Goal: Transaction & Acquisition: Register for event/course

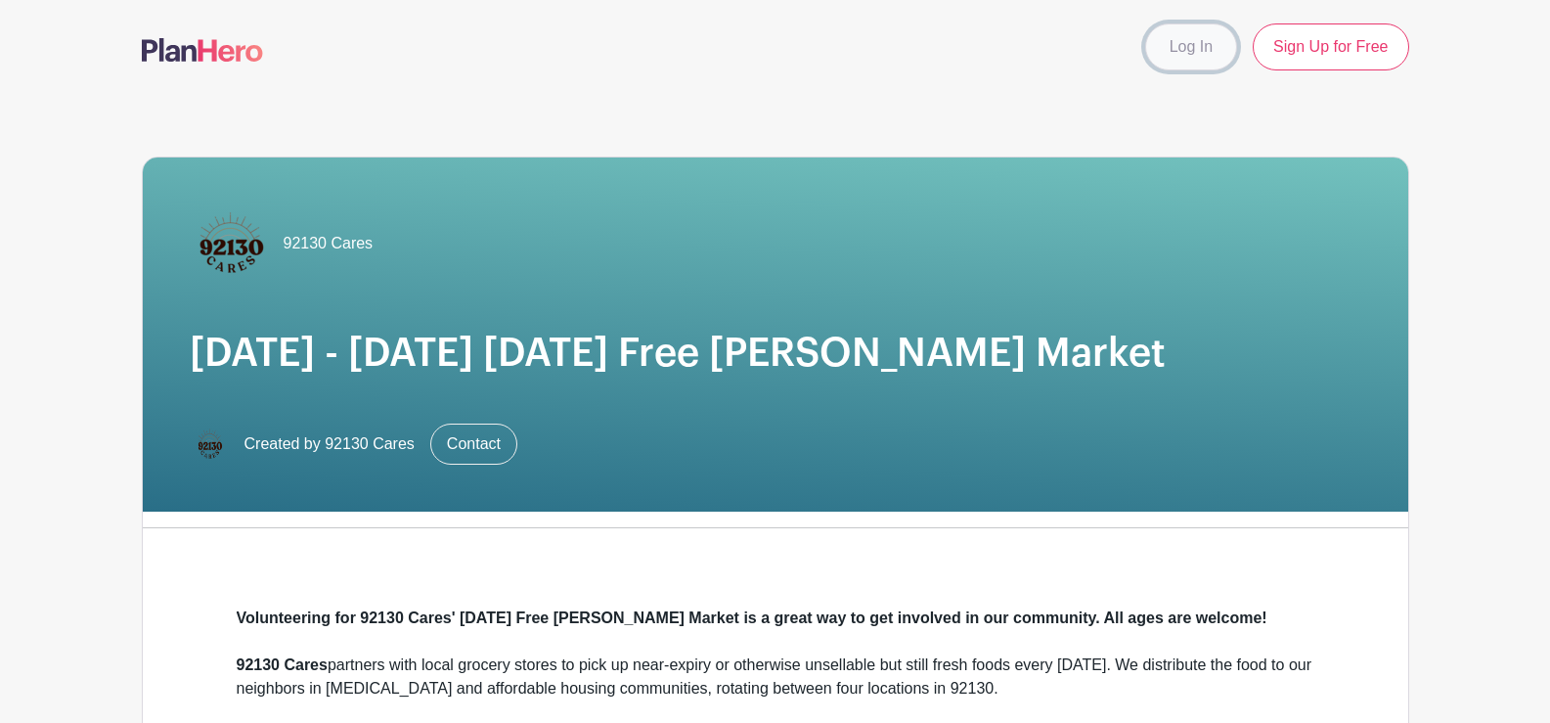
click at [1196, 57] on link "Log In" at bounding box center [1191, 46] width 92 height 47
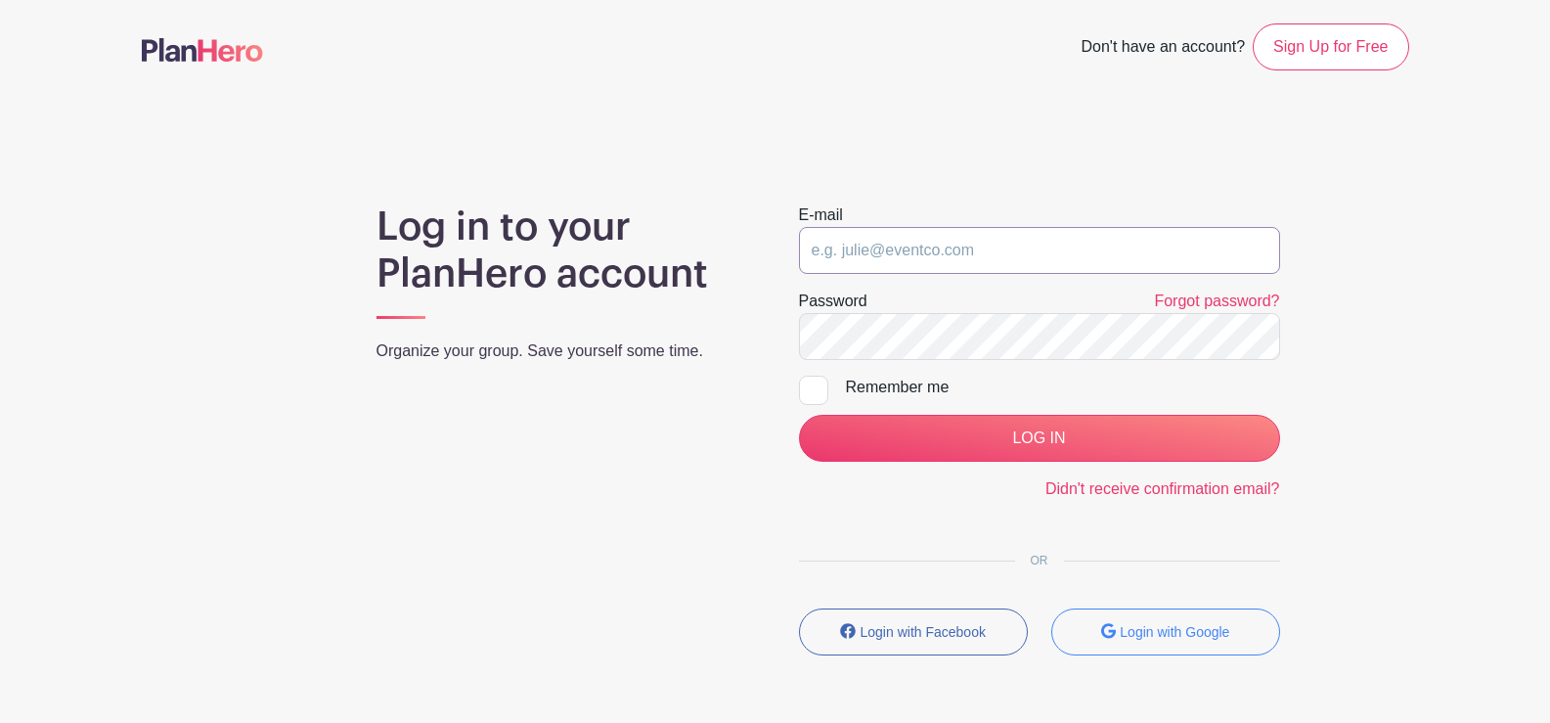
type input "brittn@mail.com"
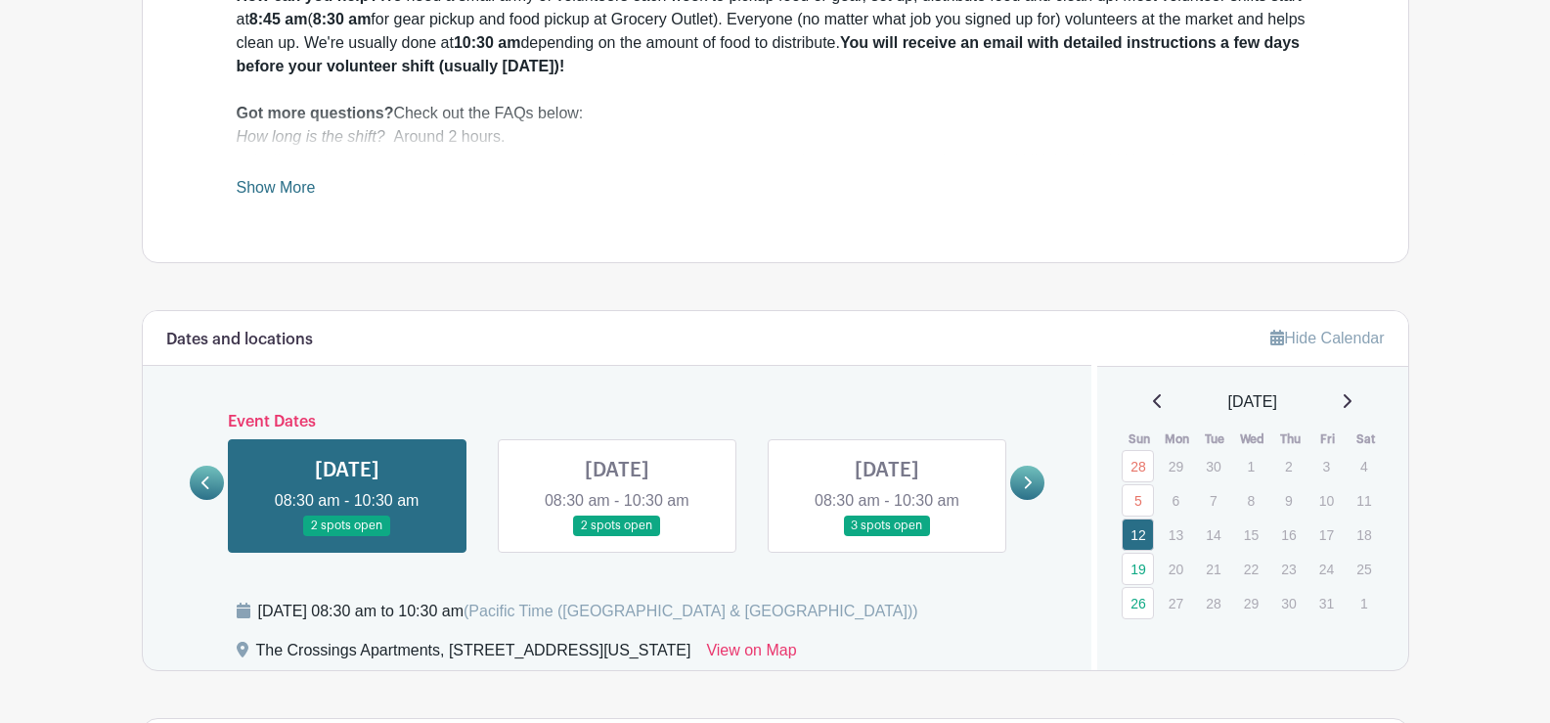
scroll to position [831, 0]
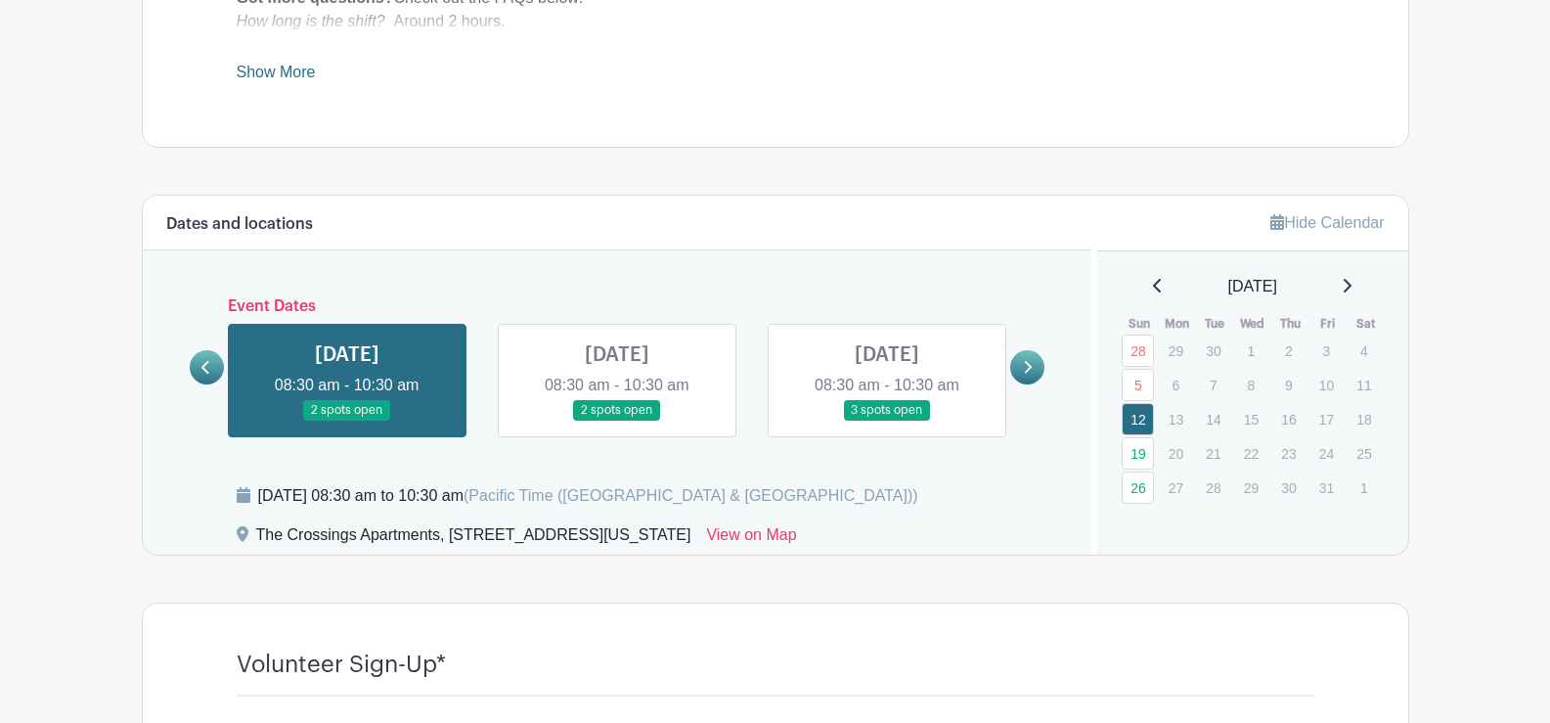
click at [1034, 365] on link at bounding box center [1027, 367] width 34 height 34
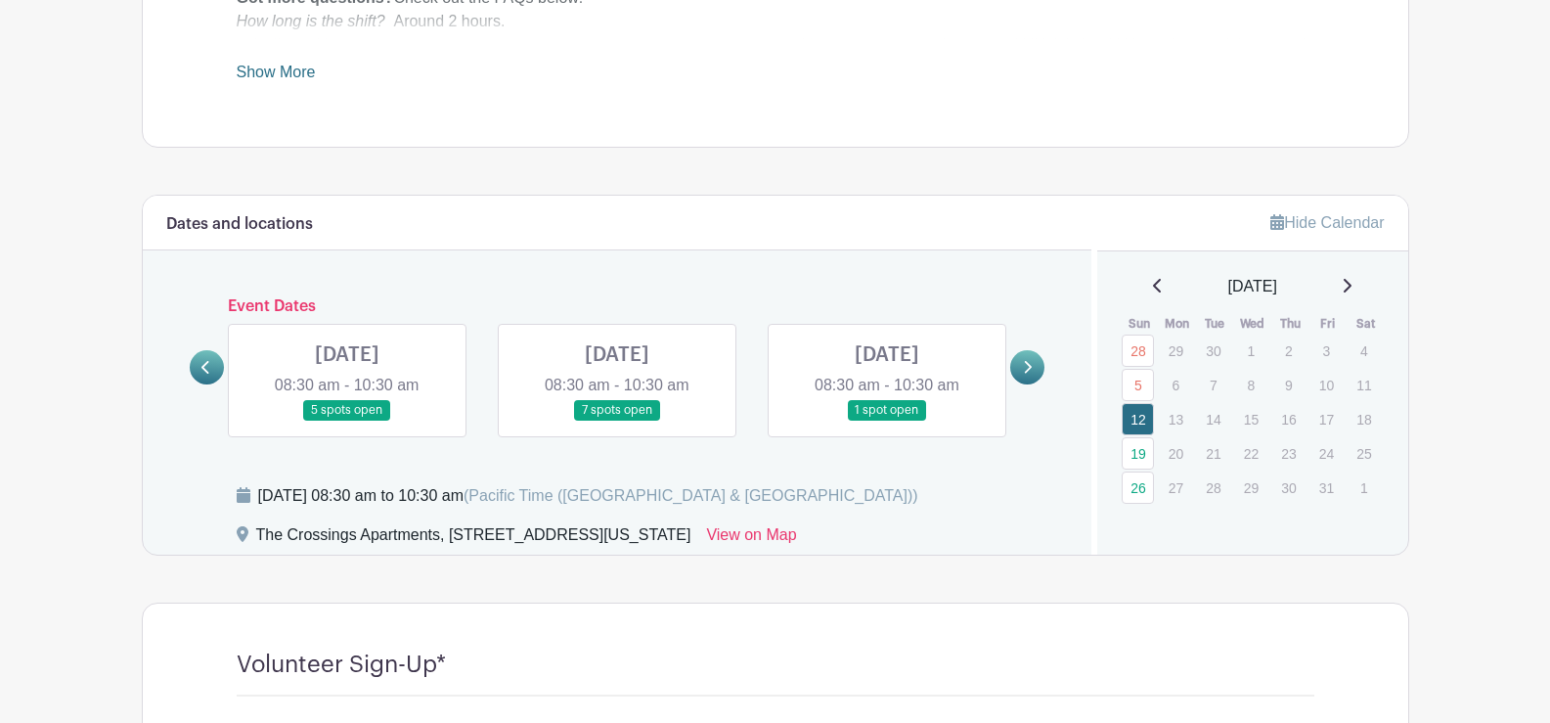
click at [1351, 289] on icon at bounding box center [1347, 286] width 8 height 14
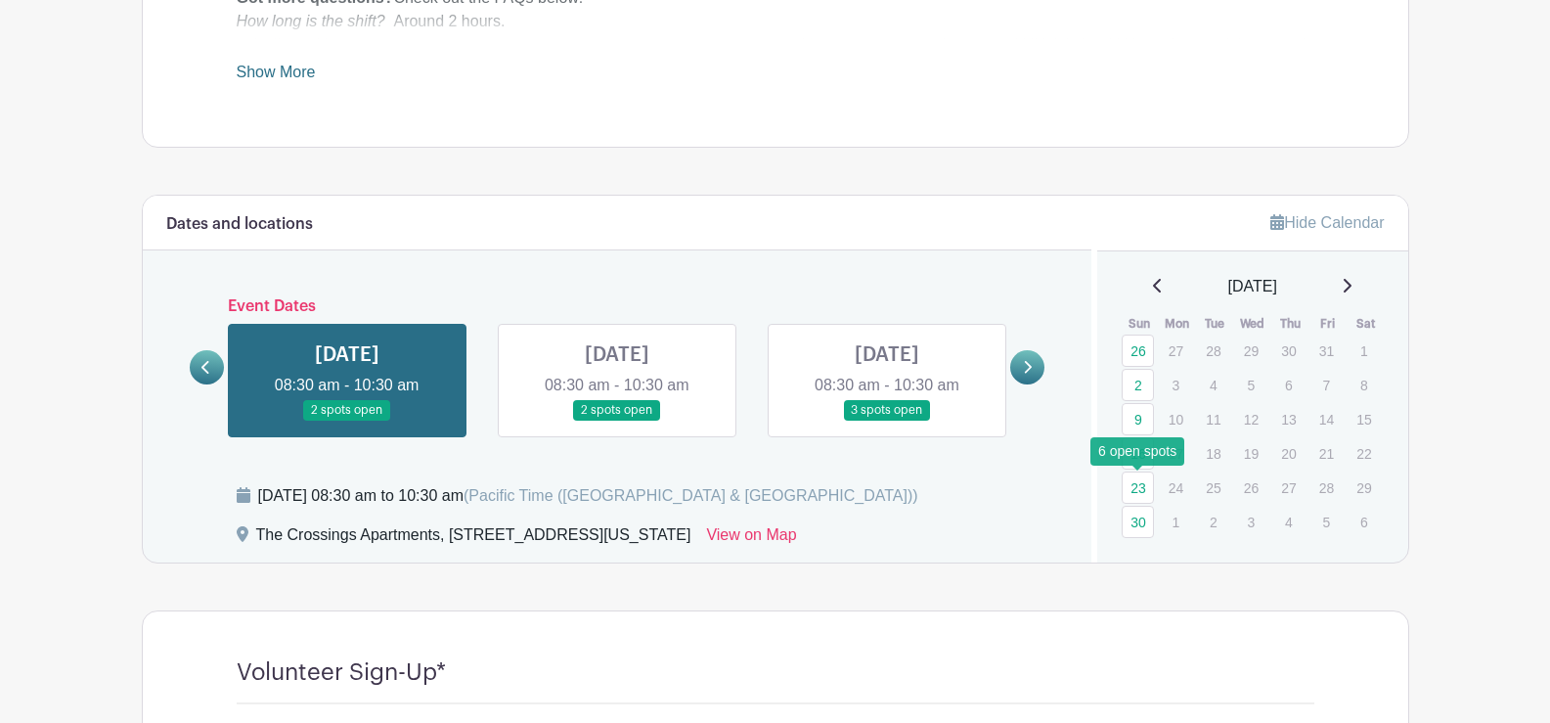
click at [1134, 495] on link "23" at bounding box center [1137, 487] width 32 height 32
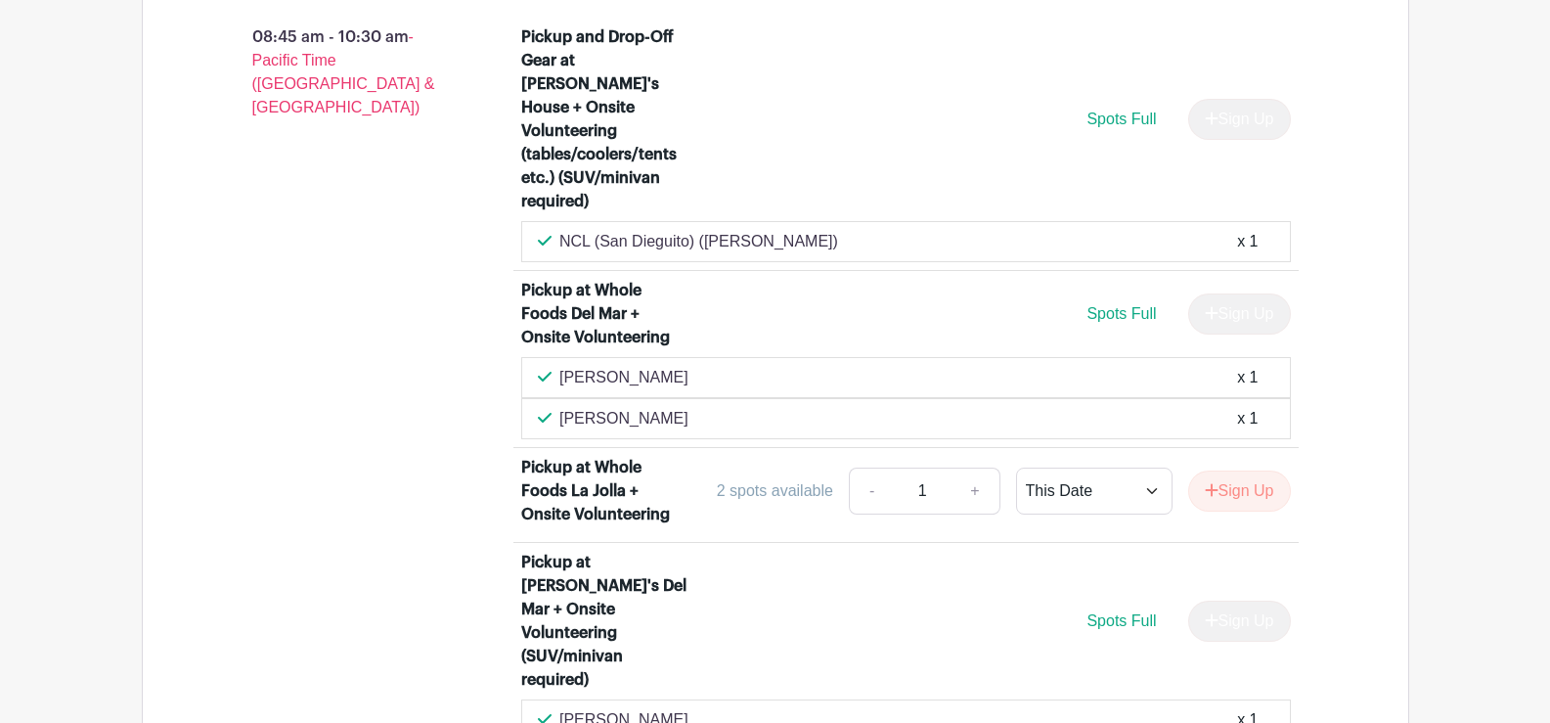
scroll to position [2004, 0]
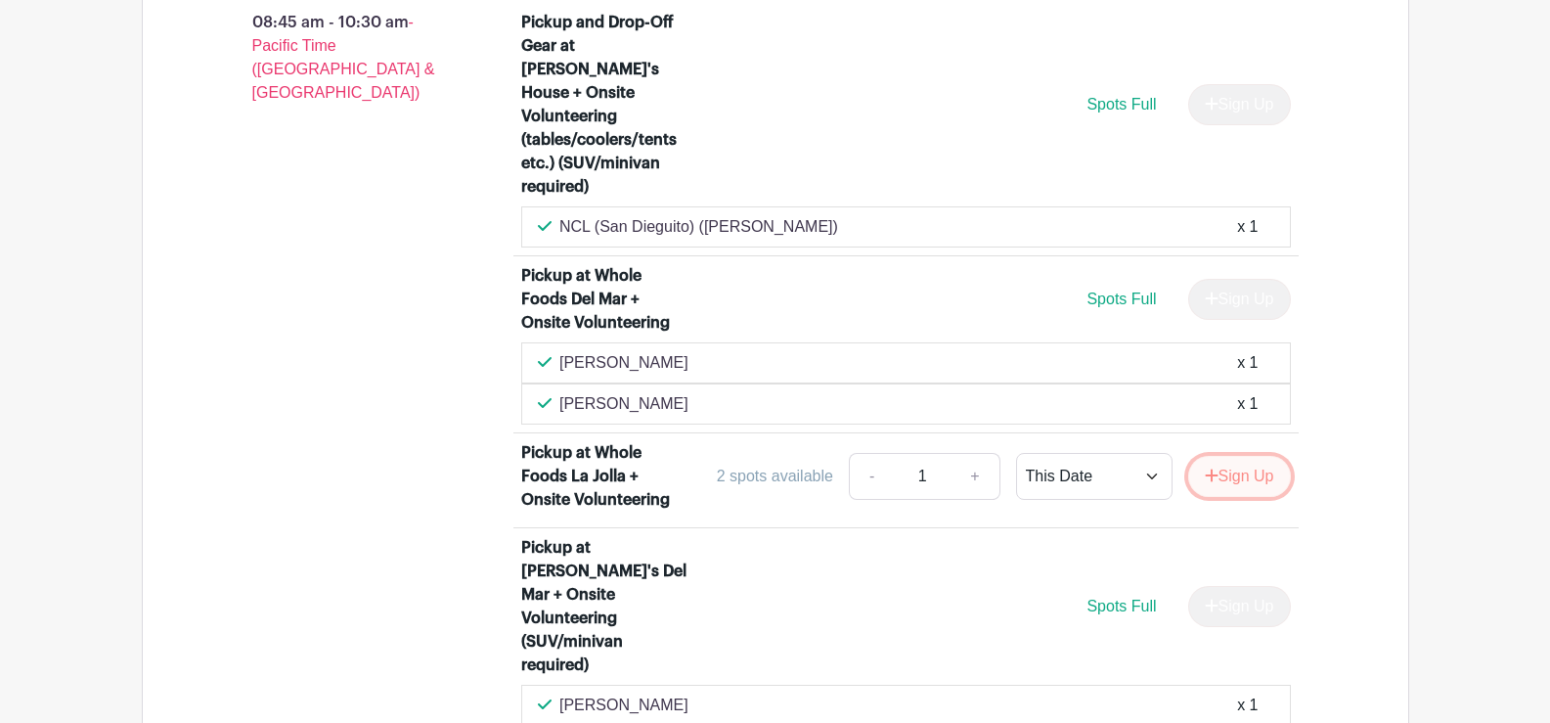
click at [1215, 456] on button "Sign Up" at bounding box center [1239, 476] width 103 height 41
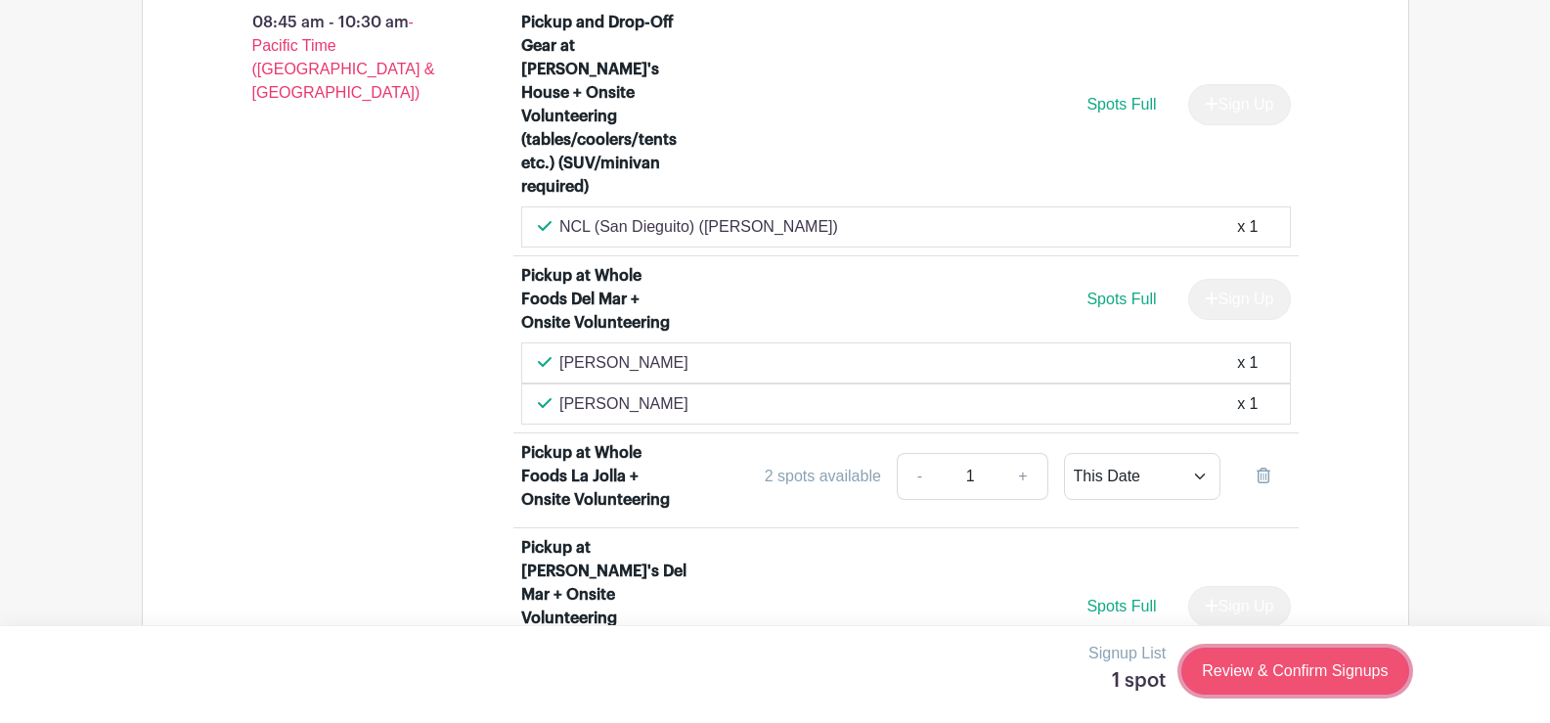
click at [1349, 655] on link "Review & Confirm Signups" at bounding box center [1294, 670] width 227 height 47
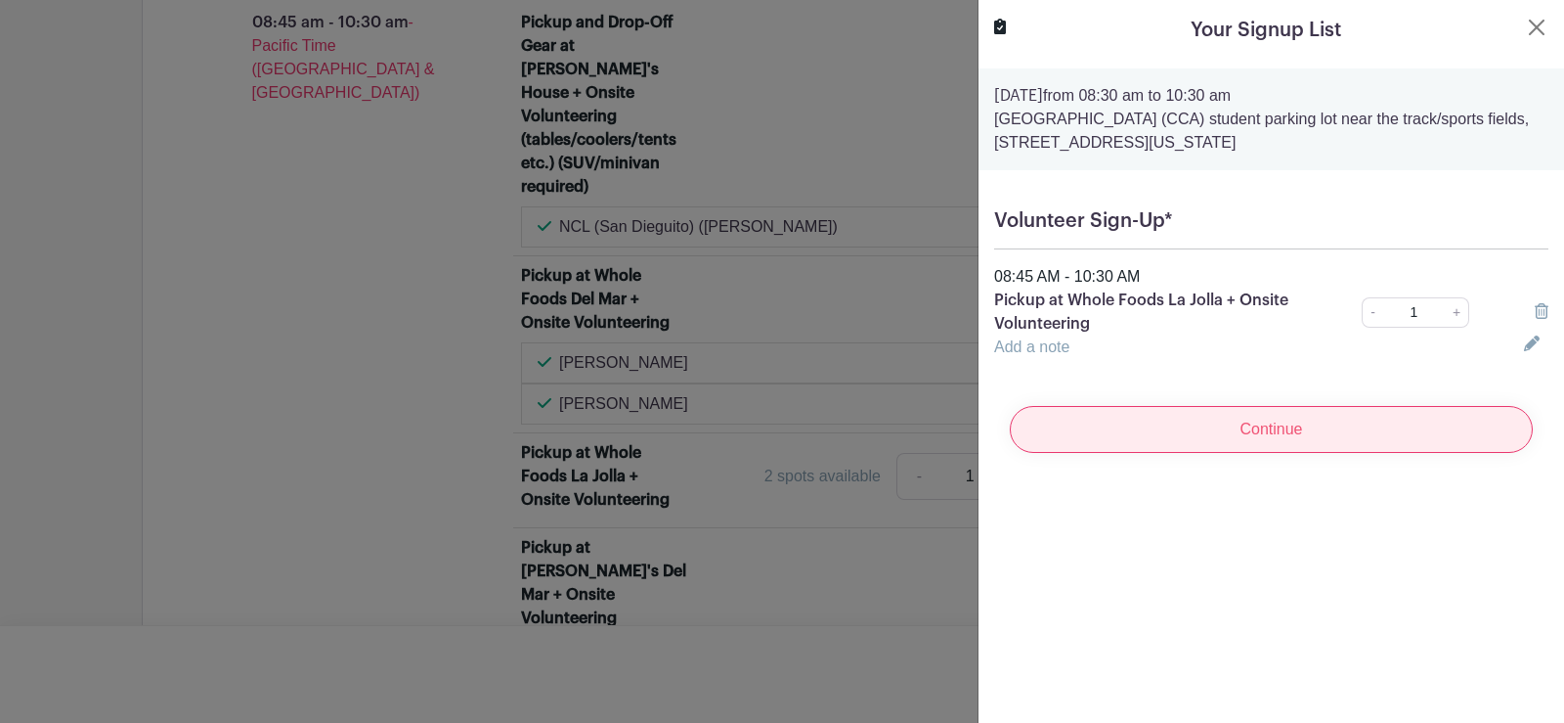
click at [1314, 436] on input "Continue" at bounding box center [1271, 429] width 523 height 47
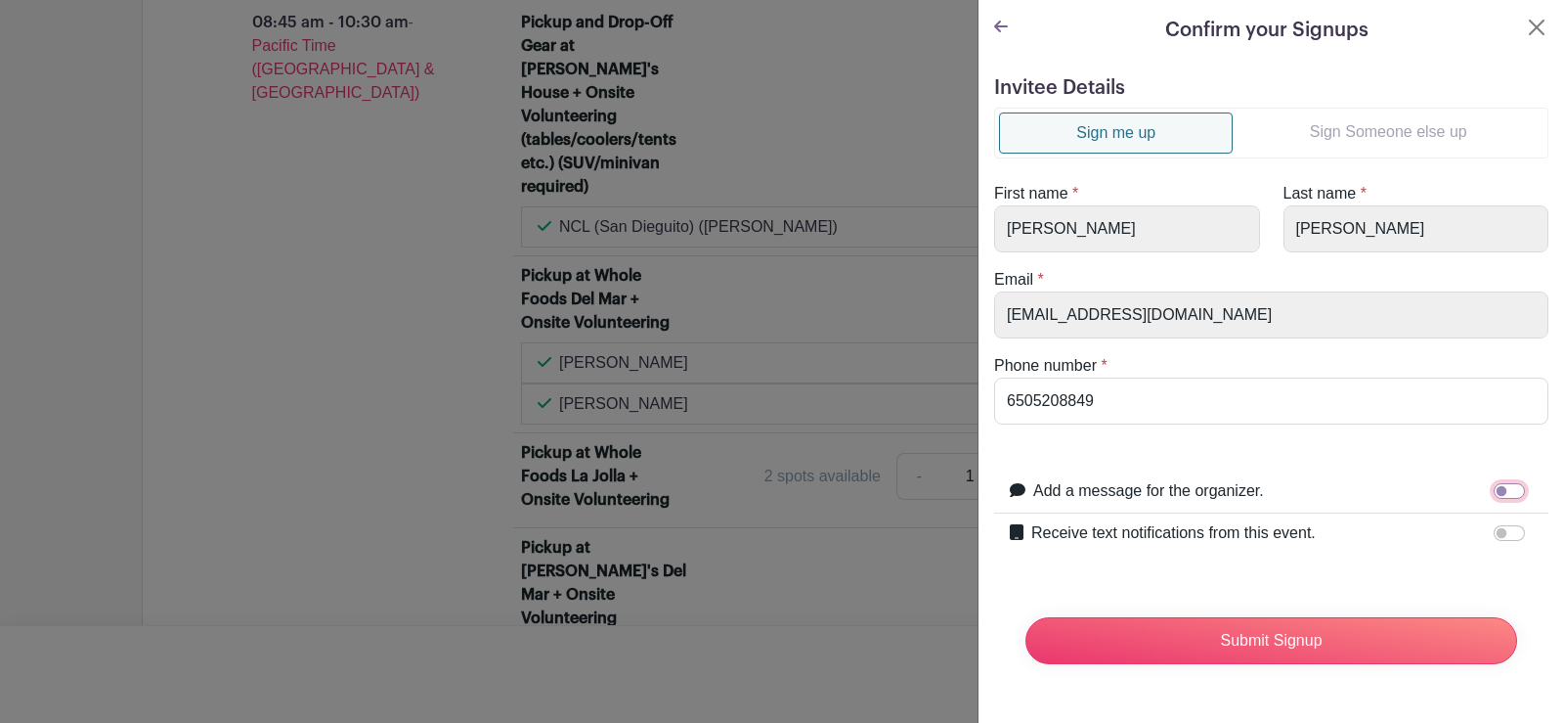
click at [1506, 492] on input "Add a message for the organizer." at bounding box center [1509, 491] width 31 height 16
checkbox input "true"
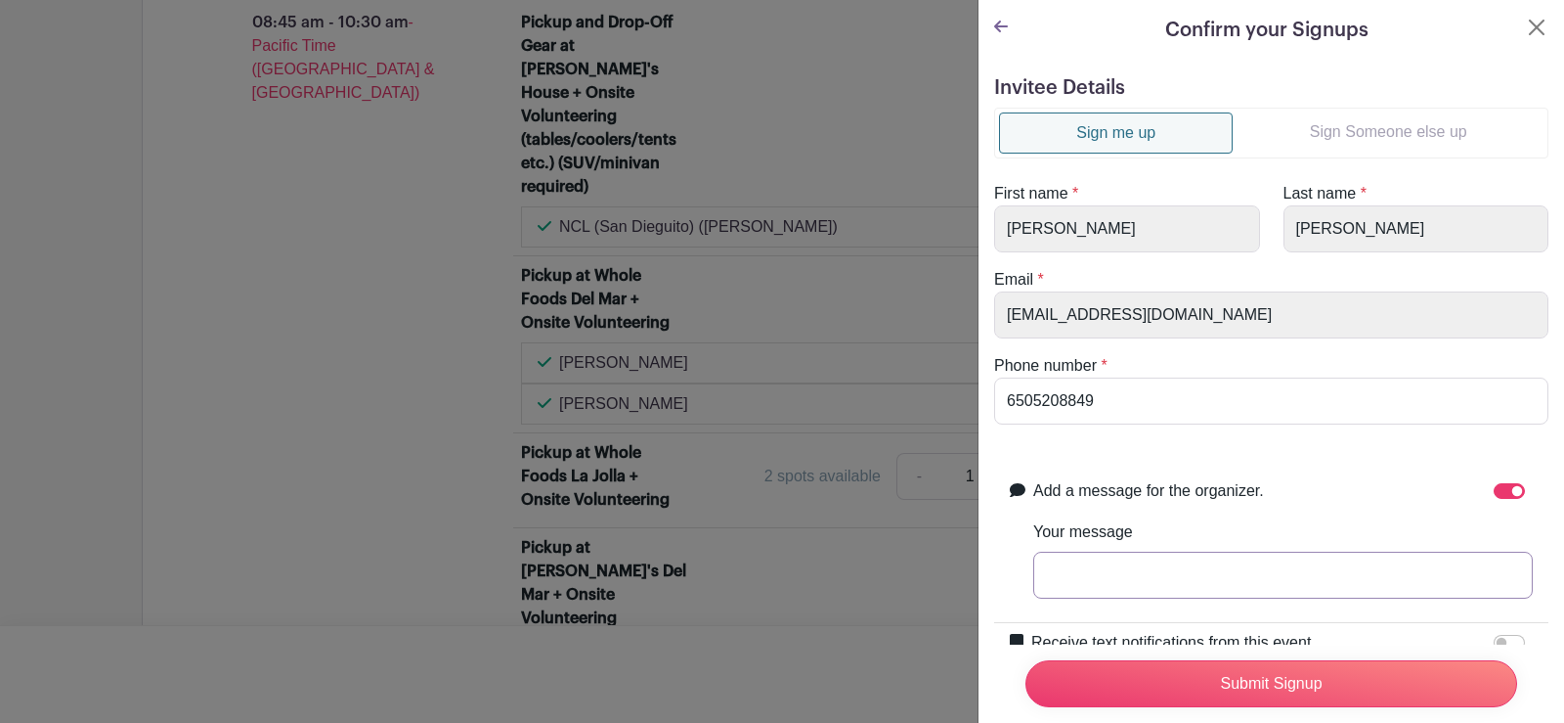
click at [1357, 568] on input "Your message" at bounding box center [1283, 574] width 500 height 47
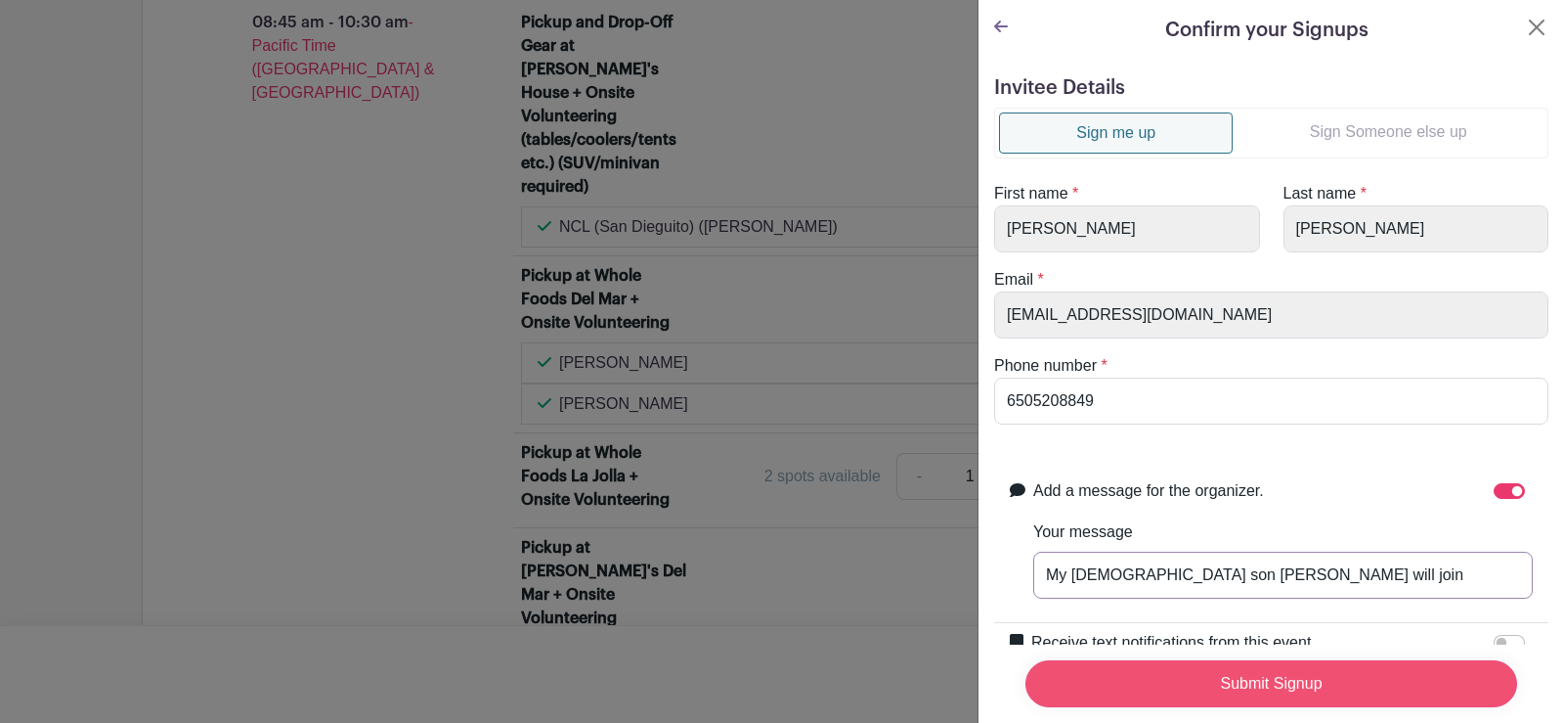
type input "My 15 year old son Brix will join"
click at [1329, 663] on input "Submit Signup" at bounding box center [1272, 683] width 492 height 47
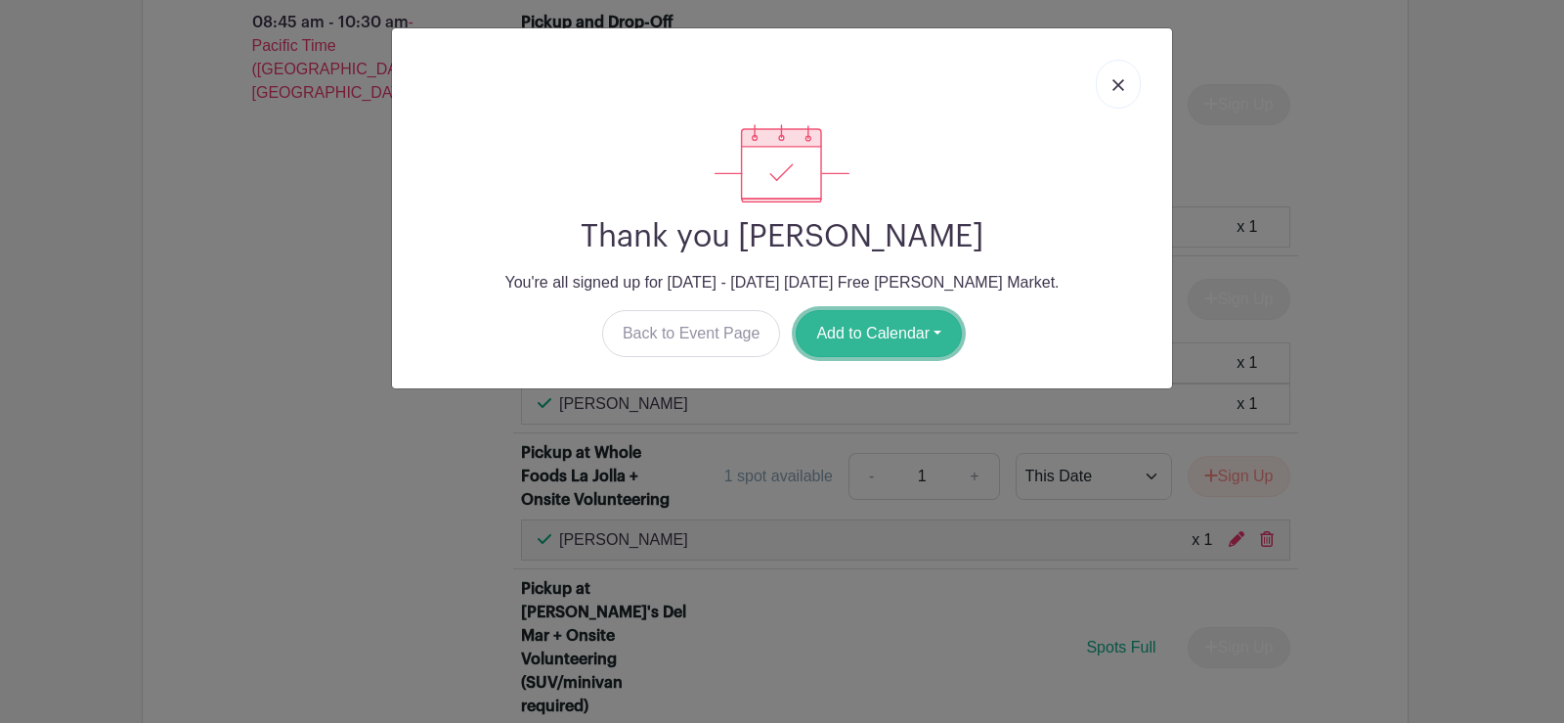
click at [910, 336] on button "Add to Calendar" at bounding box center [879, 333] width 166 height 47
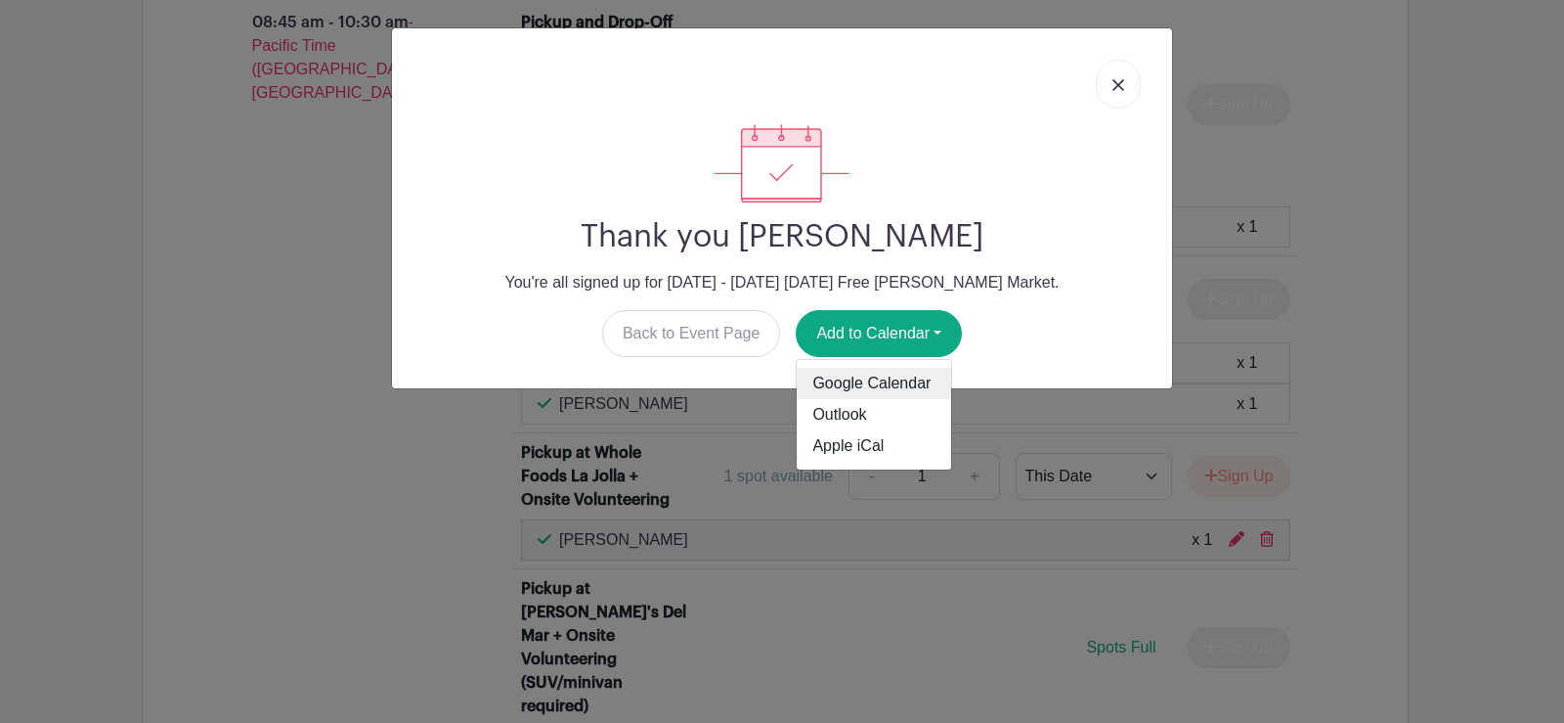
click at [906, 374] on link "Google Calendar" at bounding box center [874, 383] width 154 height 31
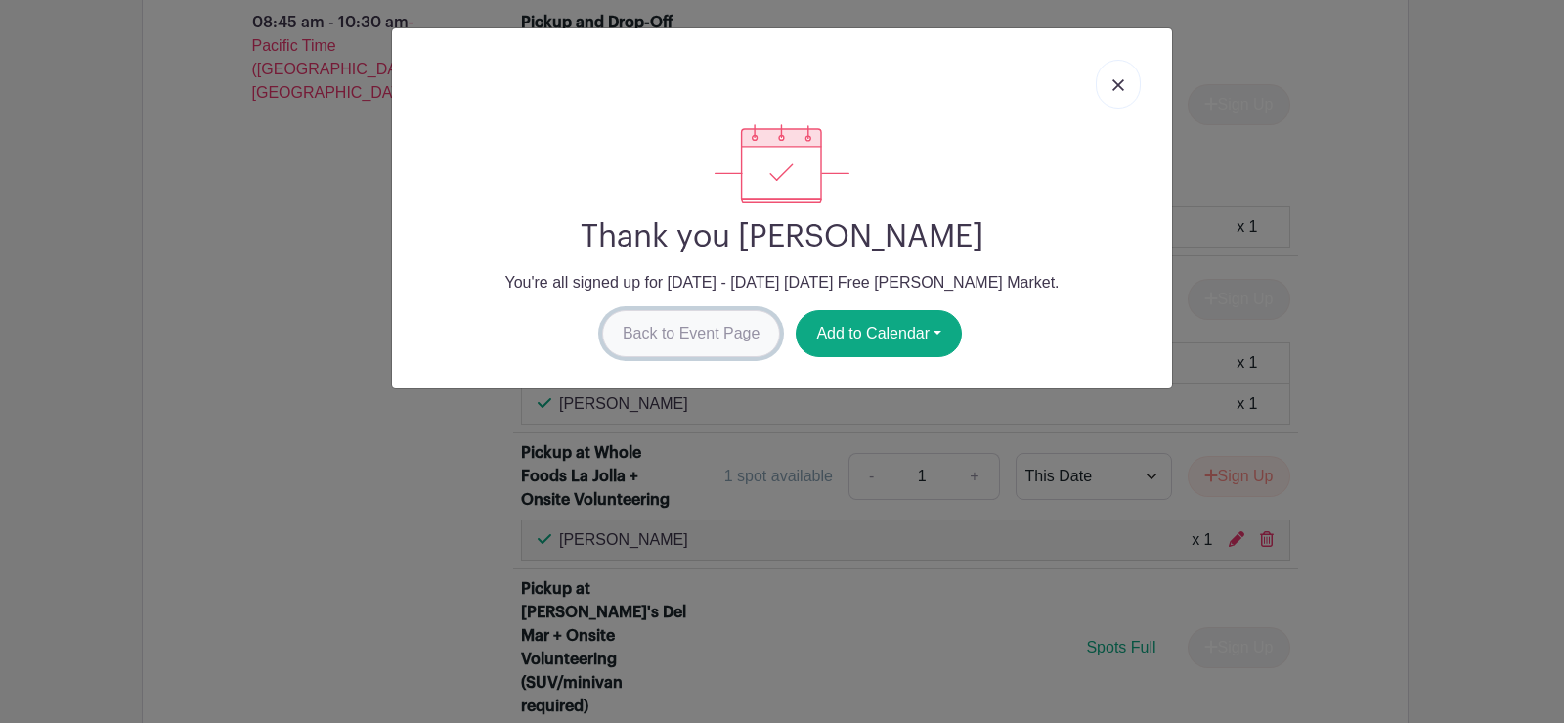
click at [725, 321] on link "Back to Event Page" at bounding box center [691, 333] width 179 height 47
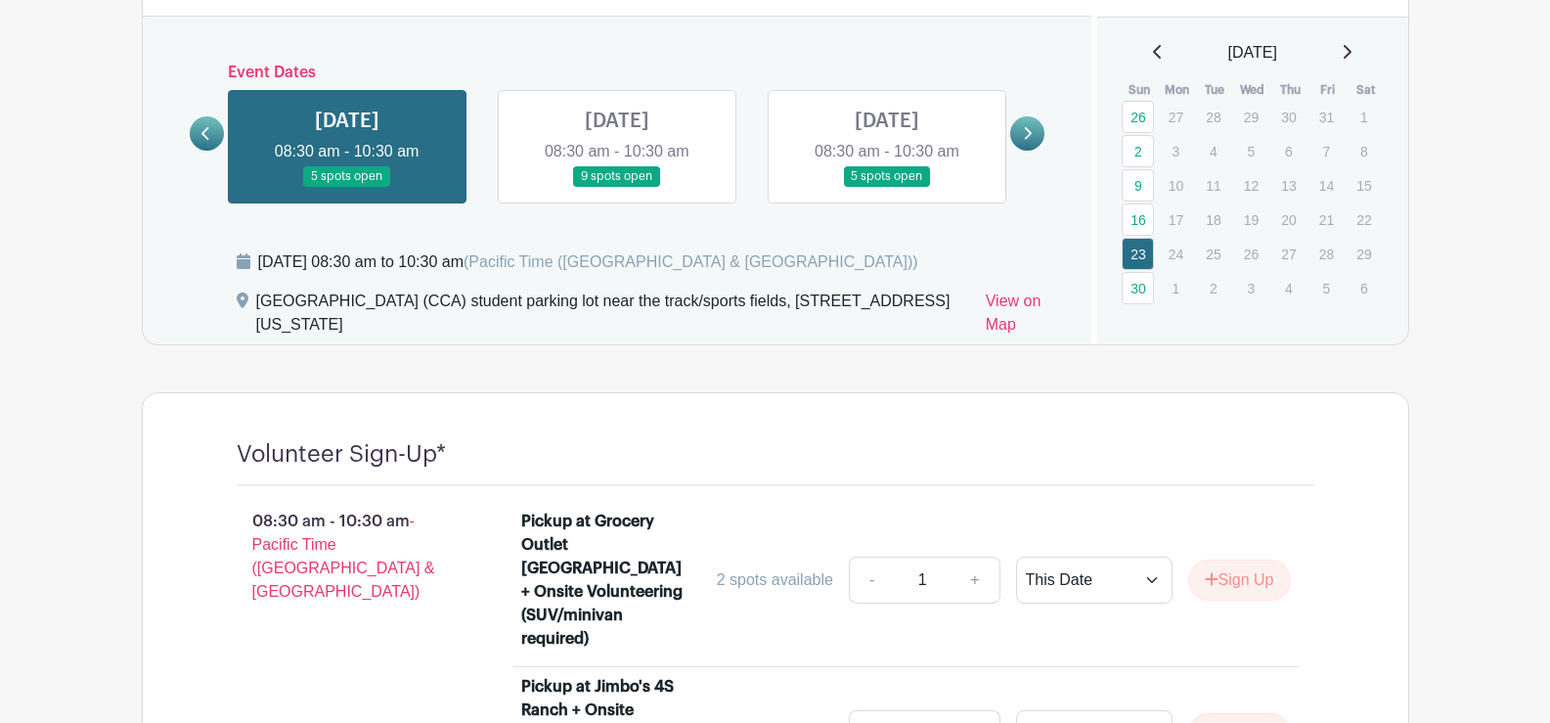
scroll to position [1064, 0]
